Goal: Entertainment & Leisure: Browse casually

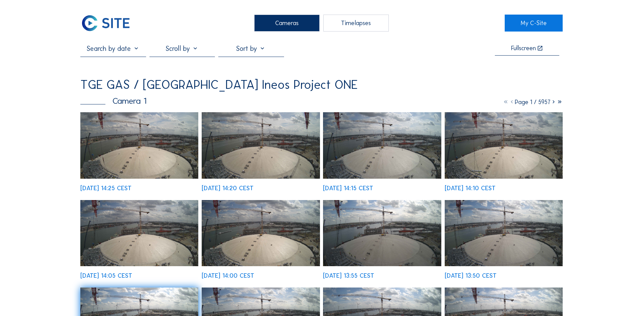
scroll to position [203, 0]
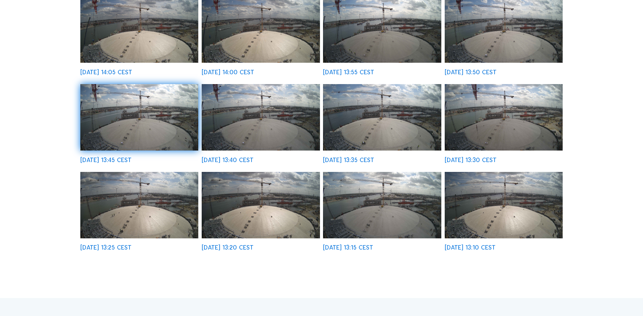
click at [57, 267] on div "Cameras Timelapses My C-Site Fullscreen TGE GAS / [GEOGRAPHIC_DATA] Ineos Proje…" at bounding box center [321, 172] width 643 height 751
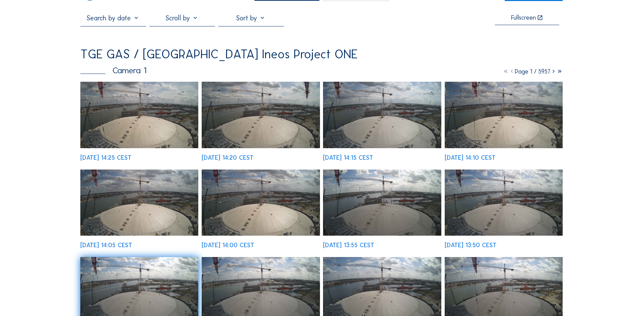
scroll to position [0, 0]
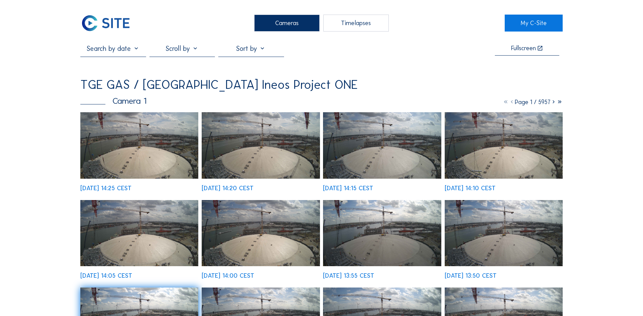
click at [296, 23] on div "Cameras" at bounding box center [286, 23] width 65 height 17
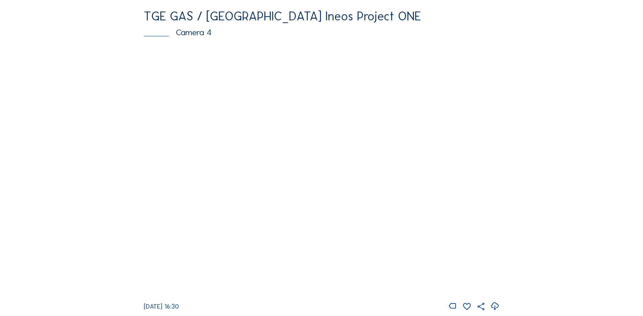
scroll to position [644, 0]
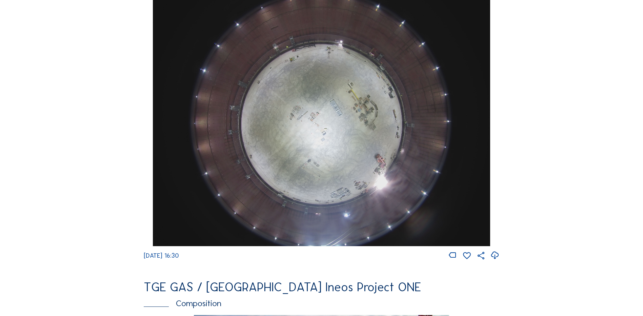
click at [326, 146] on img at bounding box center [321, 119] width 337 height 253
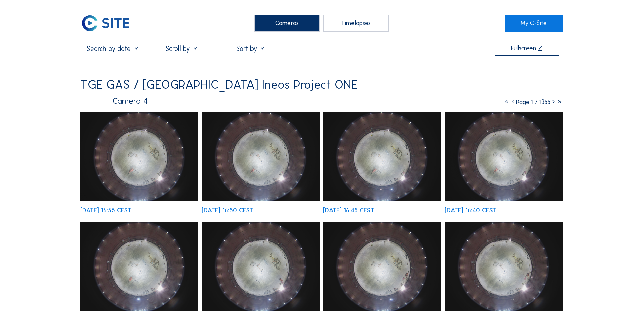
click at [156, 160] on img at bounding box center [139, 156] width 118 height 88
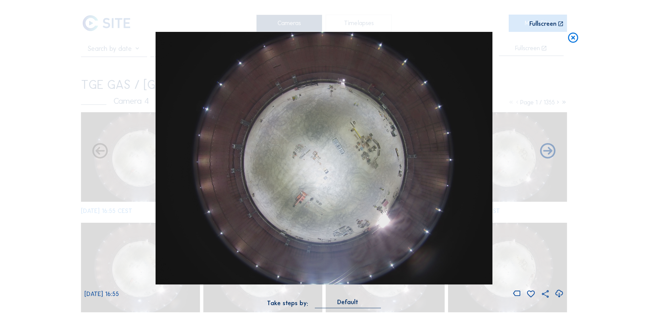
click at [561, 294] on icon at bounding box center [558, 293] width 9 height 11
click at [44, 139] on div "Scroll to travel through time | Press 'Alt' Button + Scroll to Zoom | Click and…" at bounding box center [324, 158] width 648 height 316
click at [577, 37] on icon at bounding box center [573, 38] width 12 height 13
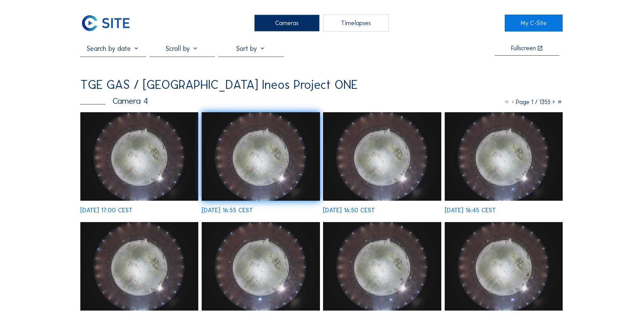
click at [276, 26] on div "Cameras" at bounding box center [286, 23] width 65 height 17
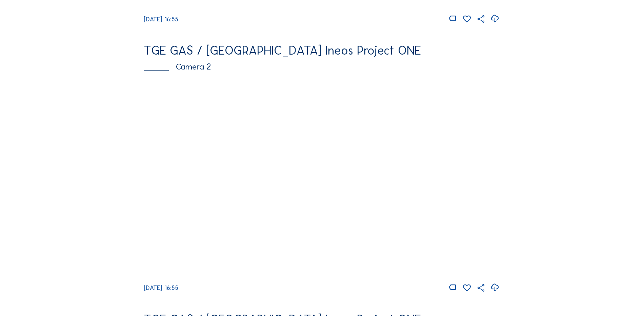
scroll to position [305, 0]
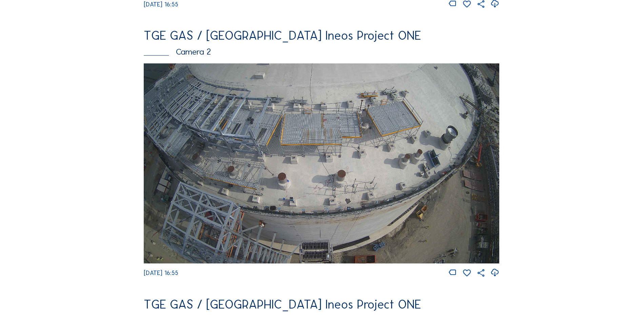
click at [286, 128] on img at bounding box center [321, 163] width 355 height 200
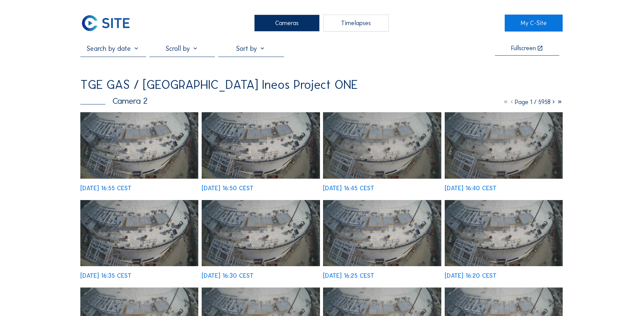
click at [135, 147] on img at bounding box center [139, 145] width 118 height 66
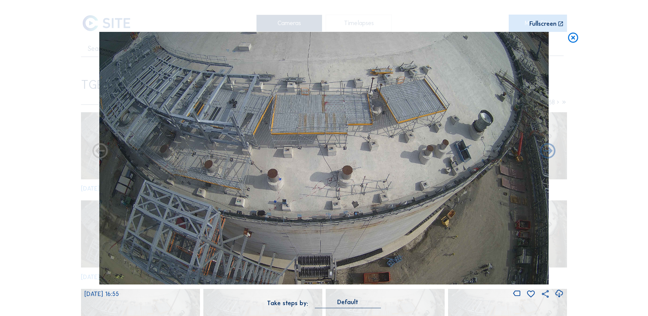
click at [559, 293] on icon at bounding box center [558, 293] width 9 height 11
drag, startPoint x: 56, startPoint y: 130, endPoint x: 60, endPoint y: 129, distance: 5.0
click at [56, 130] on div "Scroll to travel through time | Press 'Alt' Button + Scroll to Zoom | Click and…" at bounding box center [324, 158] width 648 height 316
click at [572, 37] on icon at bounding box center [573, 38] width 12 height 13
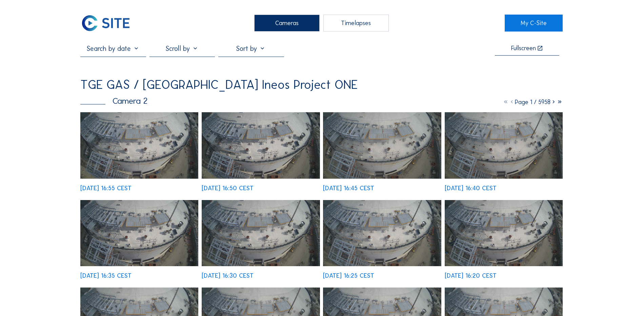
click at [277, 28] on div "Cameras" at bounding box center [286, 23] width 65 height 17
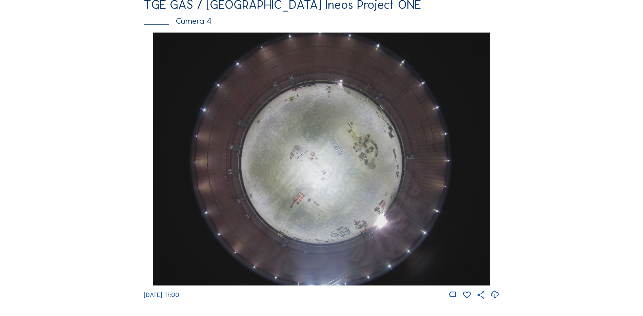
scroll to position [610, 0]
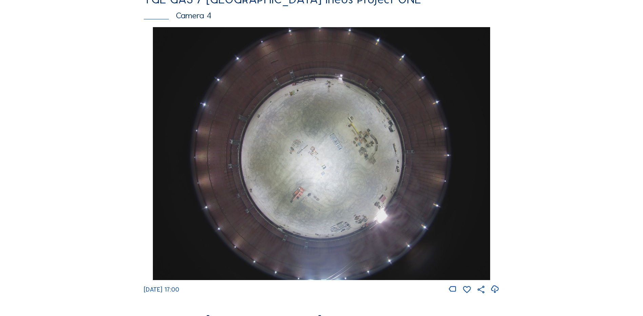
click at [310, 141] on img at bounding box center [321, 153] width 337 height 253
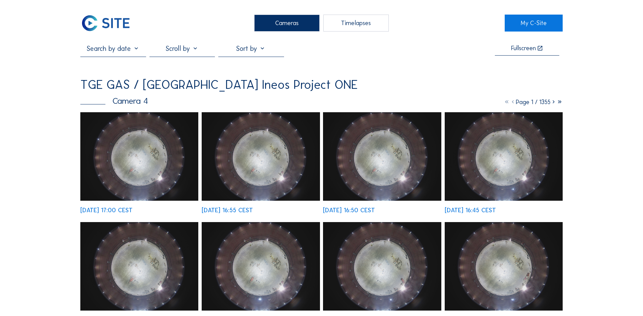
click at [153, 166] on img at bounding box center [139, 156] width 118 height 88
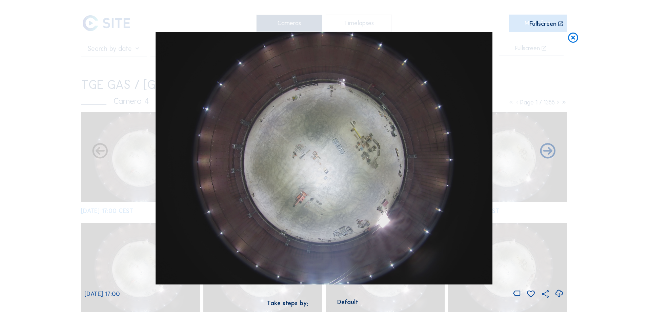
click at [558, 293] on icon at bounding box center [558, 293] width 9 height 11
click at [58, 179] on div "Scroll to travel through time | Press 'Alt' Button + Scroll to Zoom | Click and…" at bounding box center [324, 158] width 648 height 316
click at [573, 37] on icon at bounding box center [573, 38] width 12 height 13
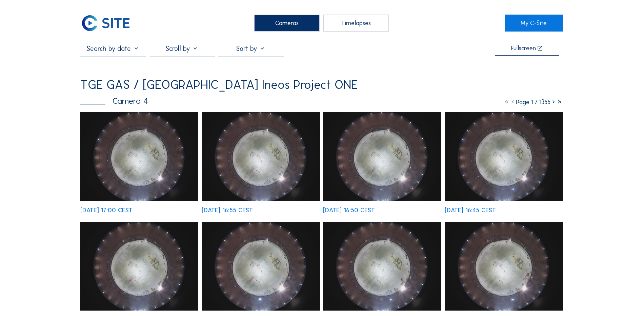
click at [296, 20] on div "Cameras" at bounding box center [286, 23] width 65 height 17
